Goal: Task Accomplishment & Management: Manage account settings

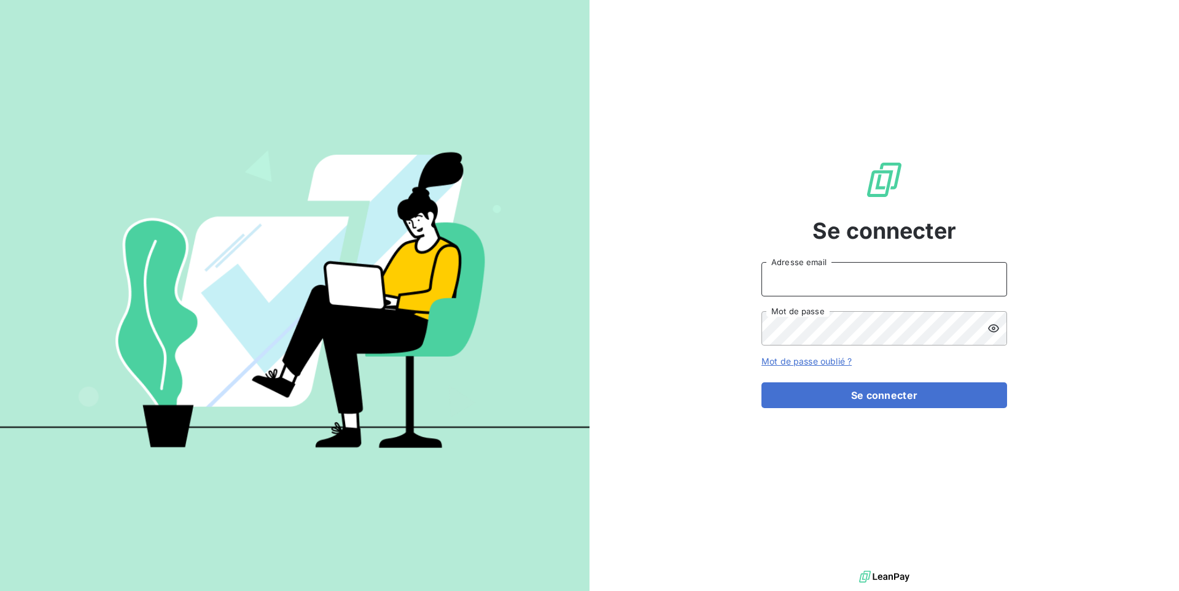
click at [917, 277] on input "Adresse email" at bounding box center [885, 279] width 246 height 34
type input "admin@graitecuk"
click at [762, 383] on button "Se connecter" at bounding box center [885, 396] width 246 height 26
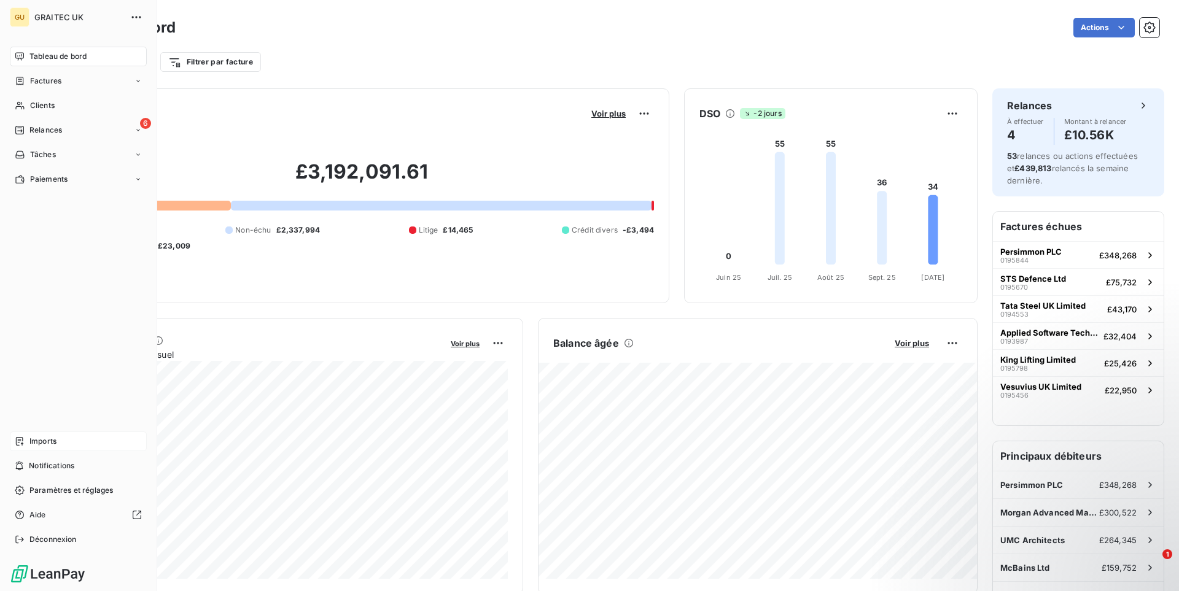
click at [25, 443] on div "Imports" at bounding box center [78, 442] width 137 height 20
